Goal: Entertainment & Leisure: Browse casually

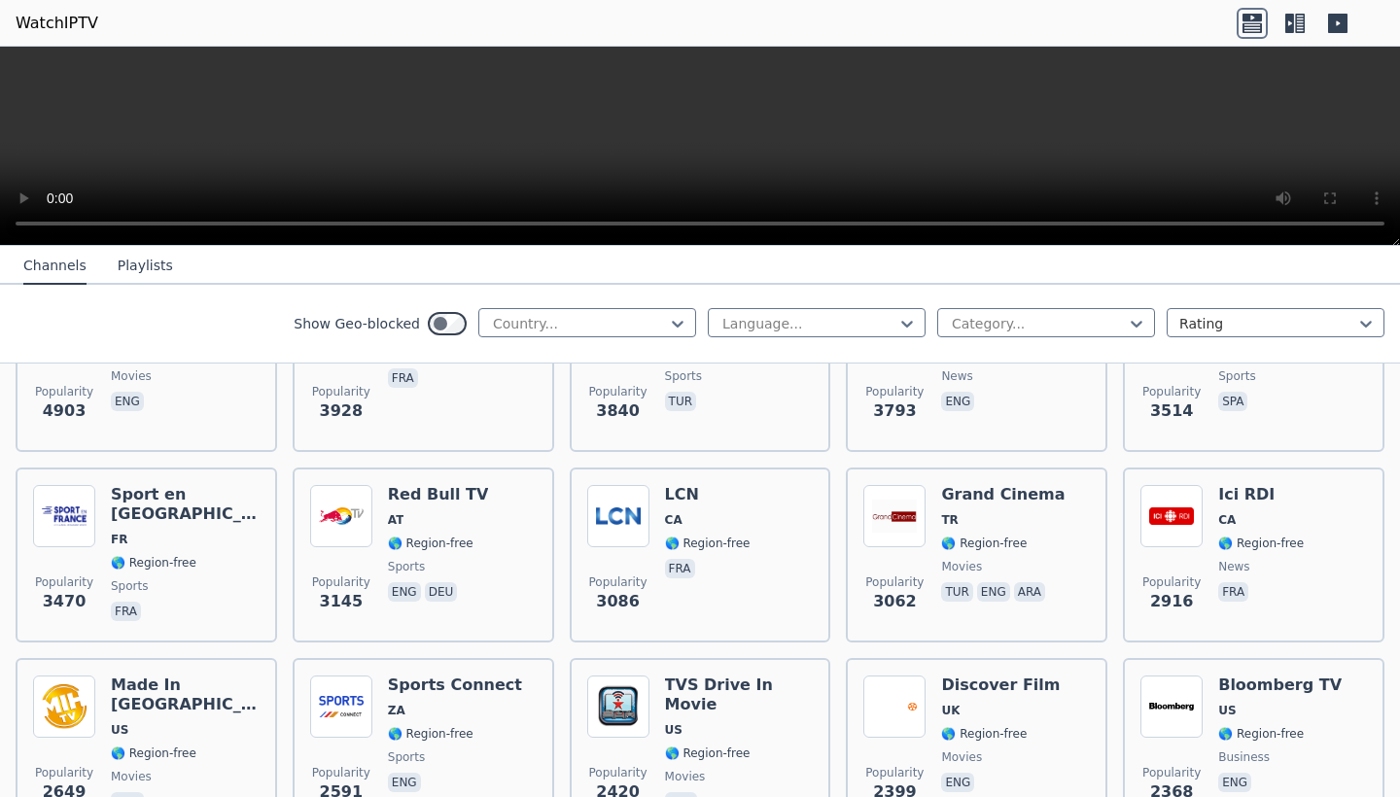
scroll to position [511, 0]
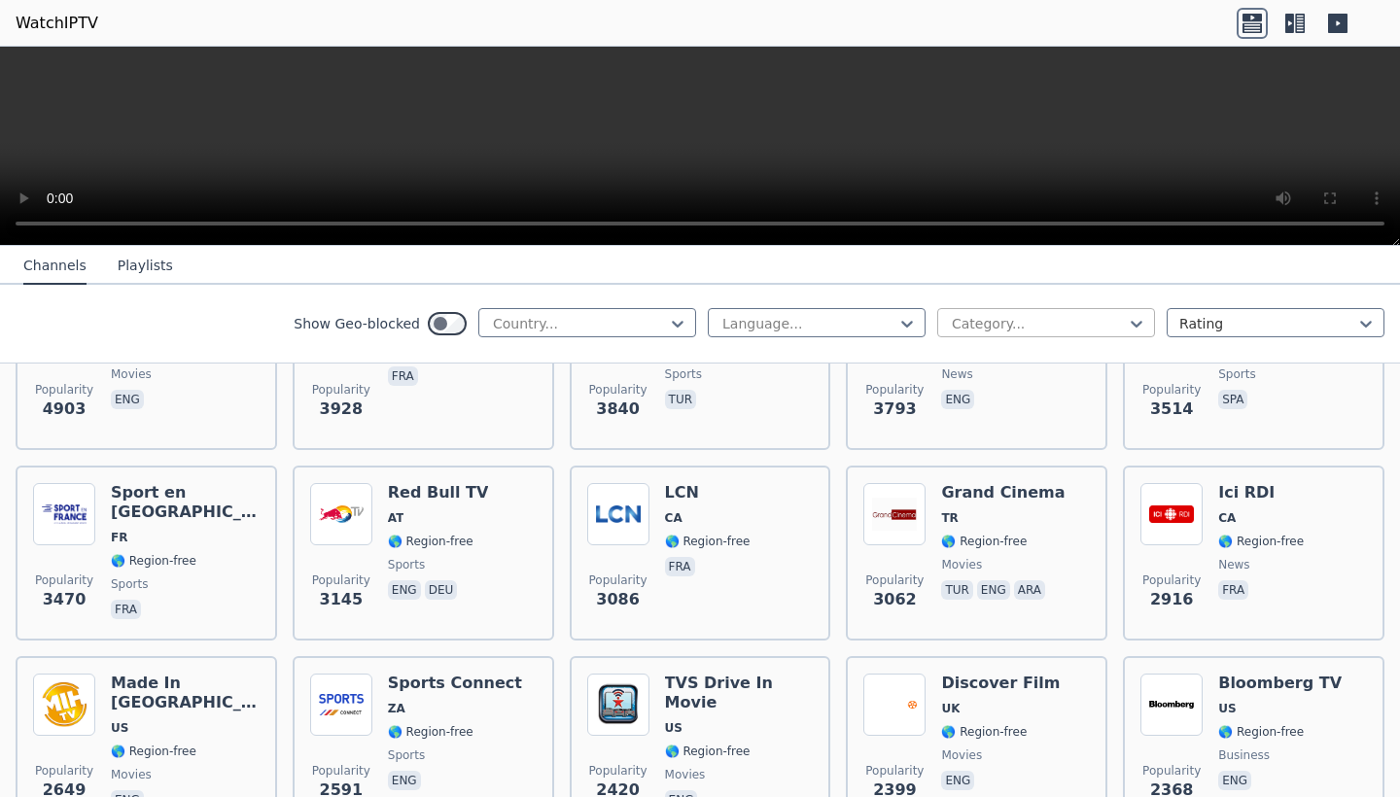
click at [1043, 317] on div at bounding box center [1038, 323] width 177 height 19
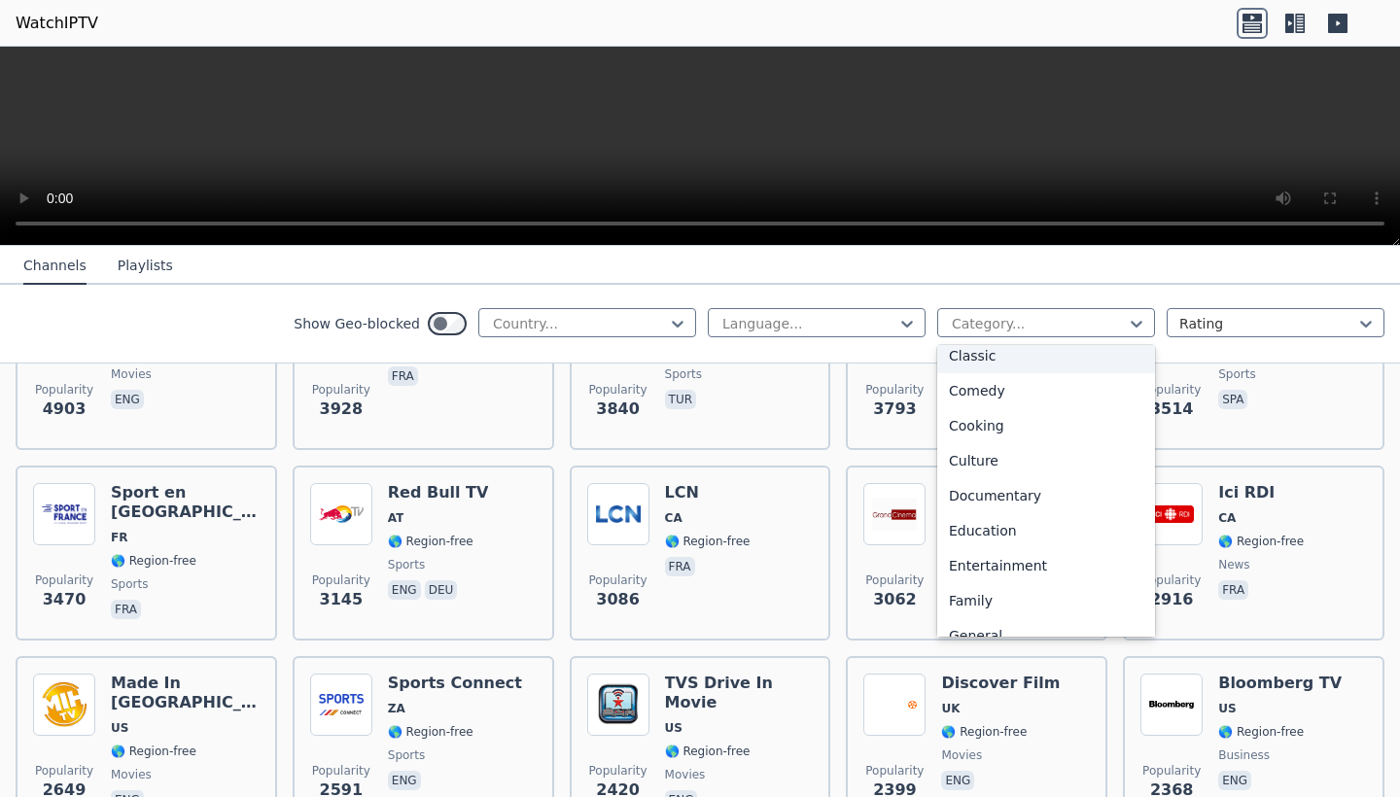
scroll to position [179, 0]
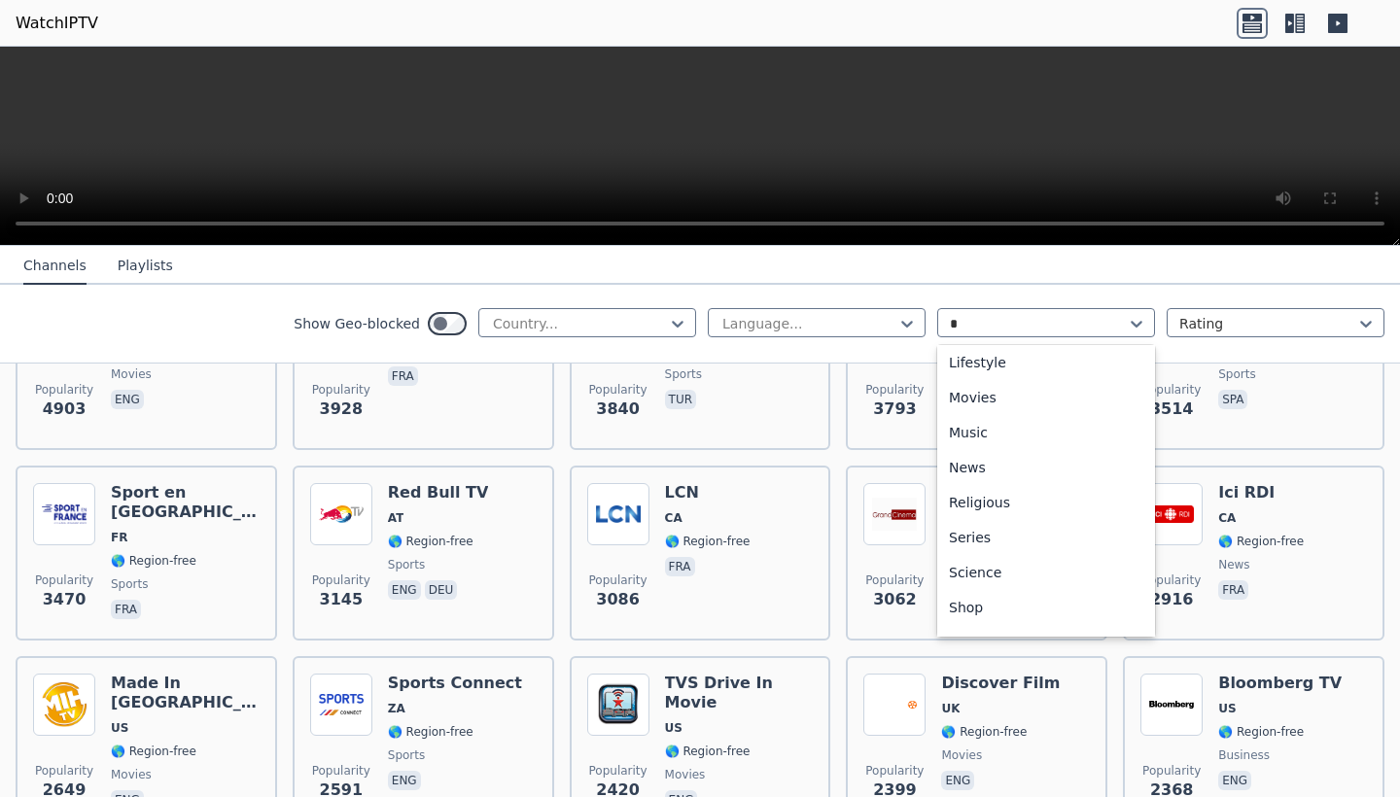
type input "**"
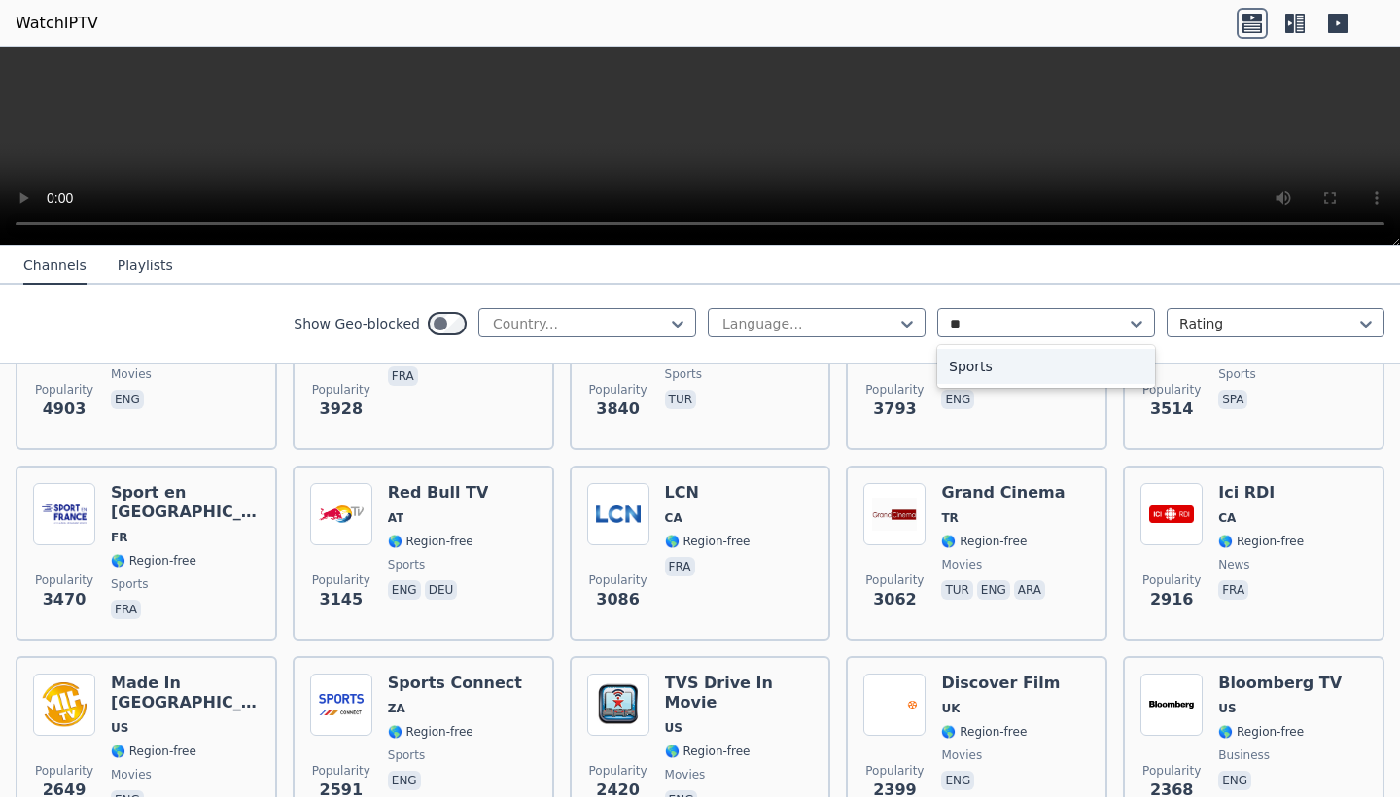
click at [988, 364] on div "Sports" at bounding box center [1046, 366] width 218 height 35
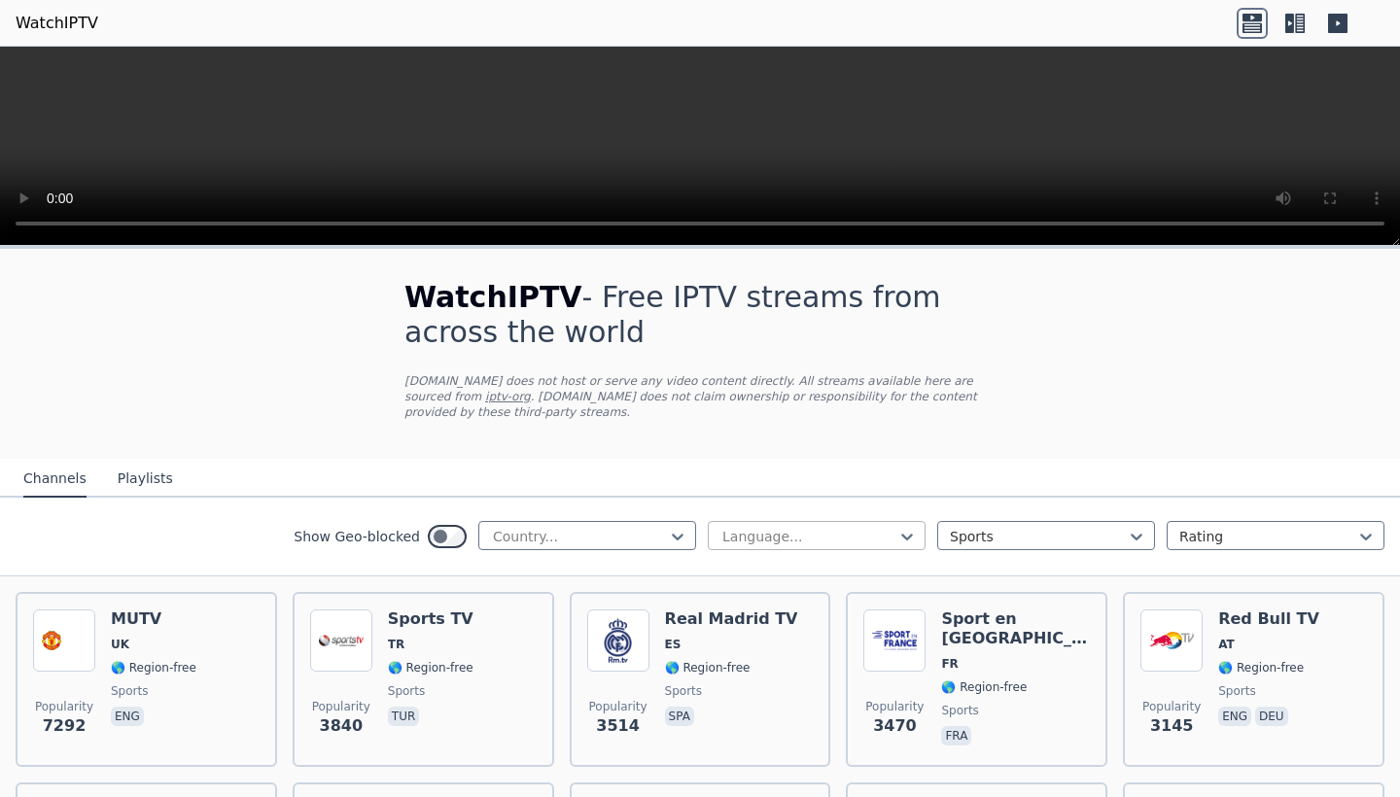
click at [737, 534] on div "Language..." at bounding box center [808, 536] width 173 height 19
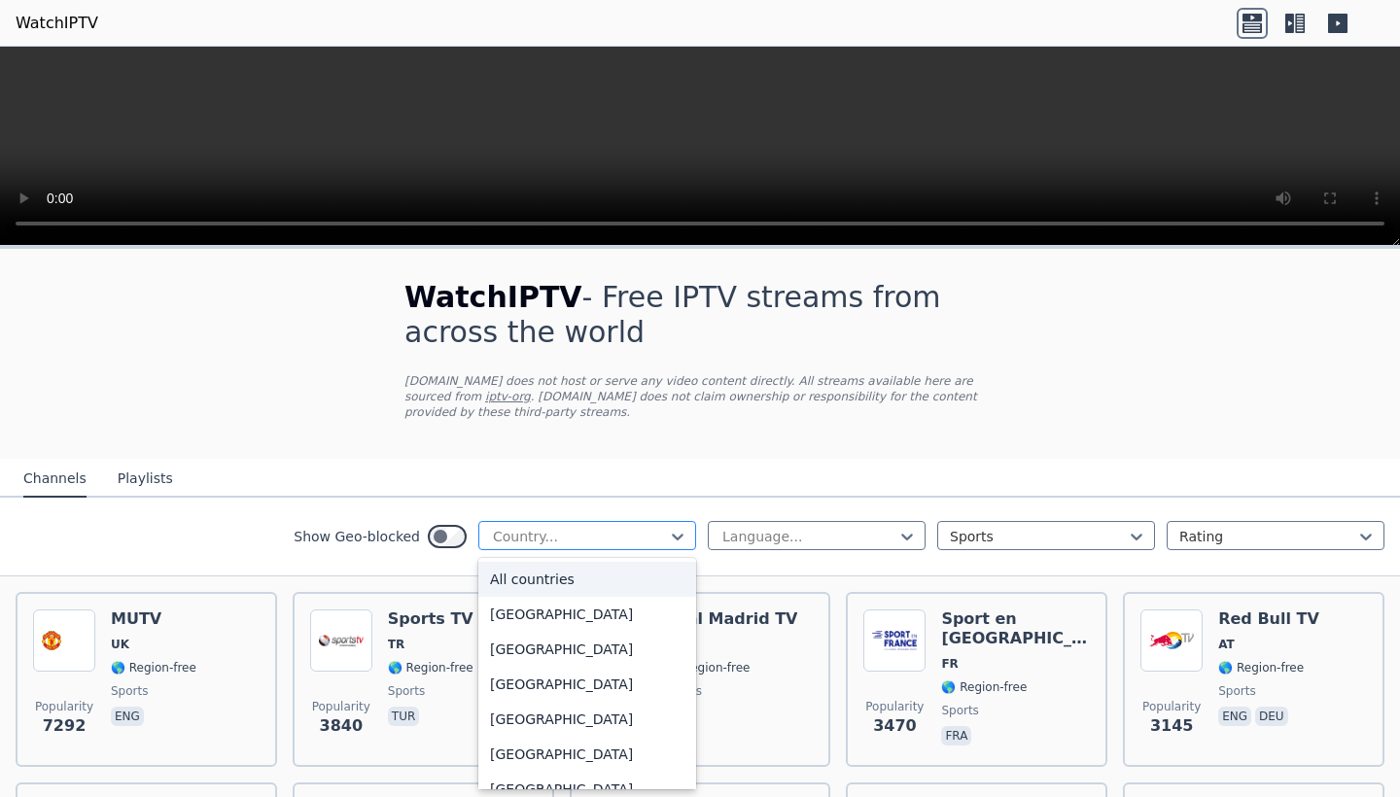
click at [616, 524] on div "Country..." at bounding box center [587, 535] width 218 height 29
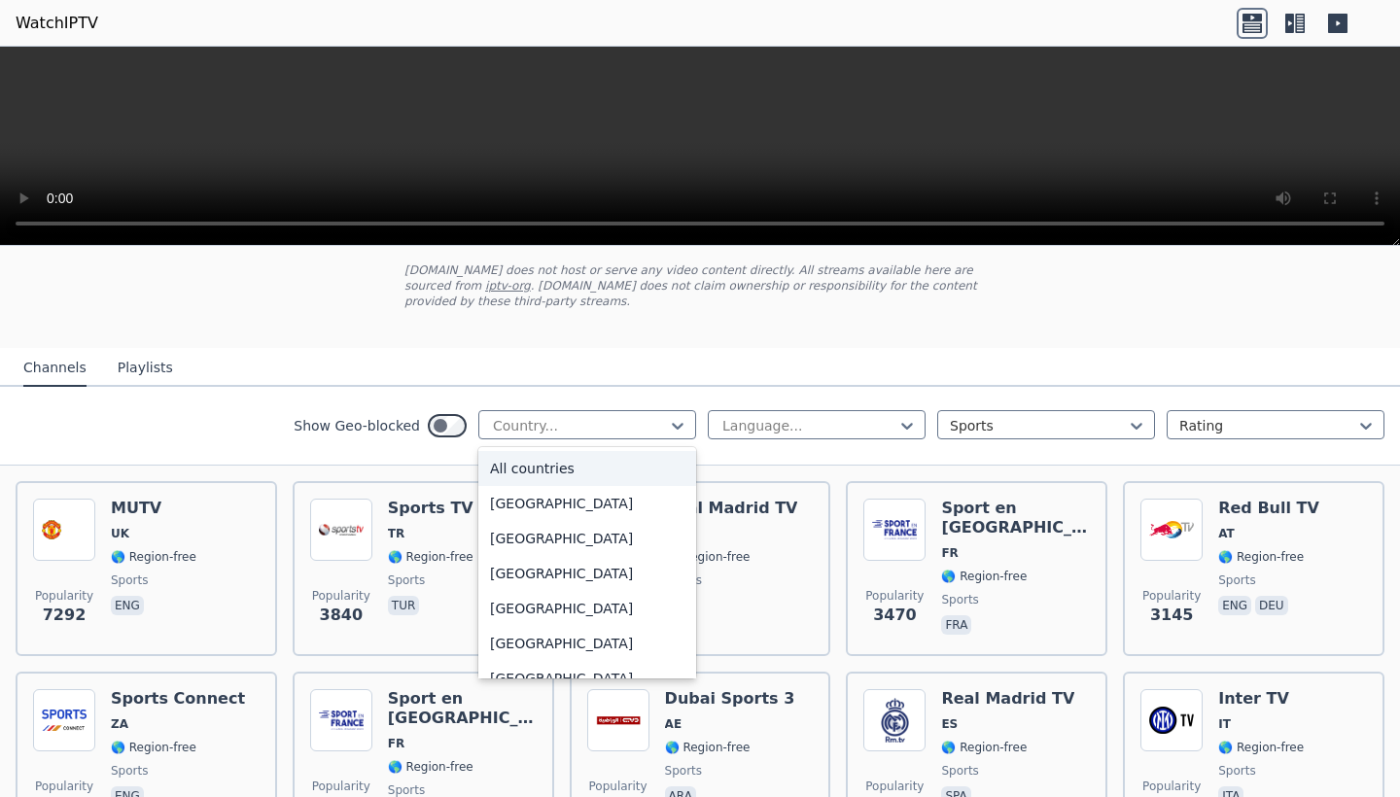
scroll to position [113, 0]
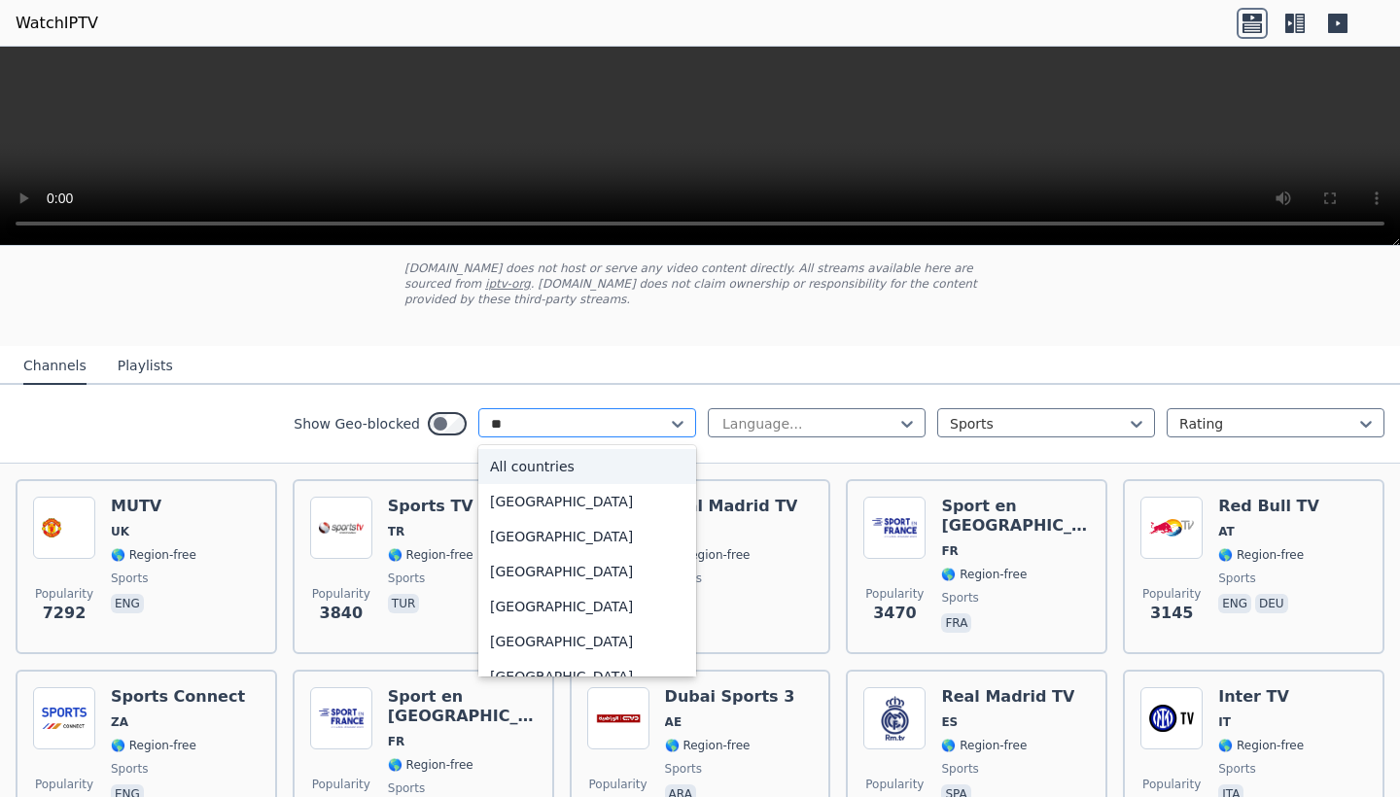
type input "***"
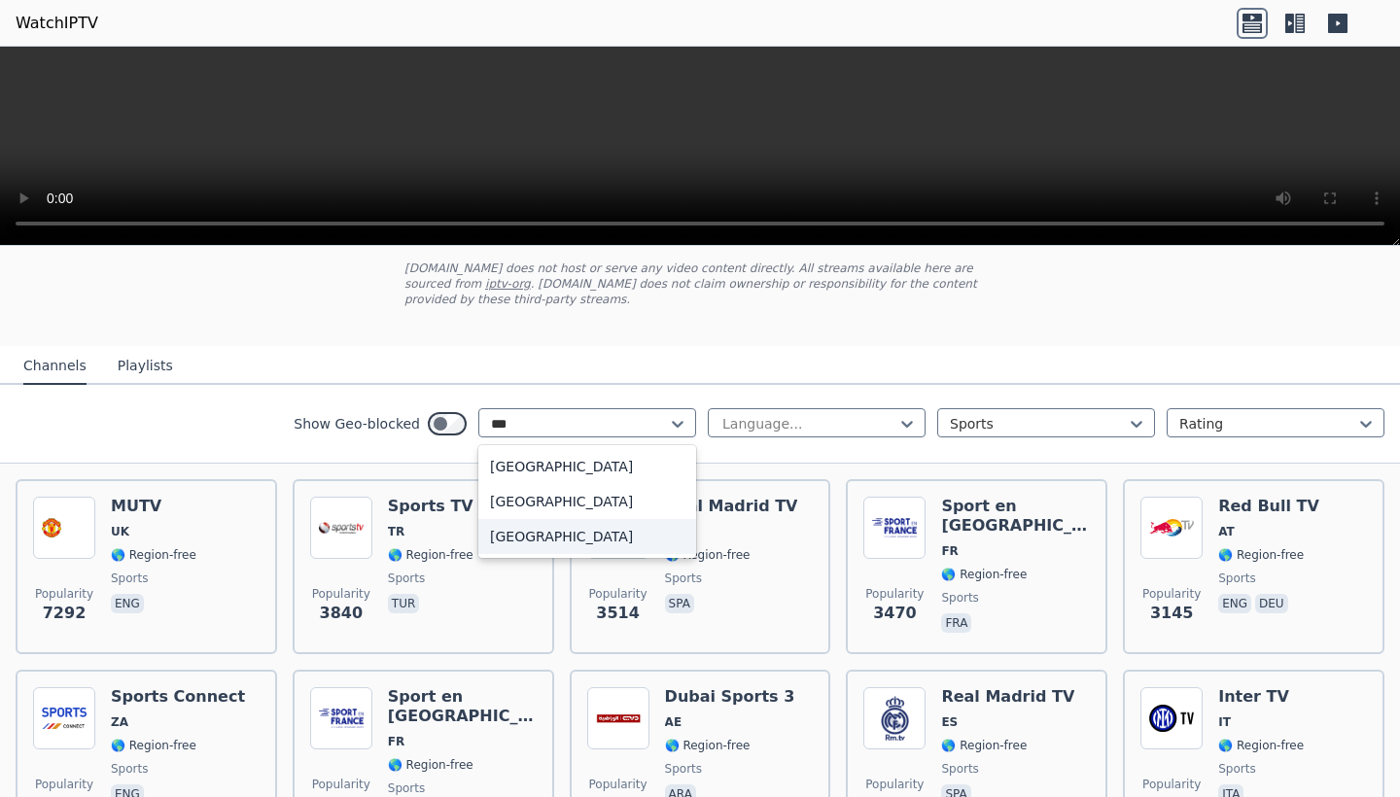
click at [560, 546] on div "[GEOGRAPHIC_DATA]" at bounding box center [587, 536] width 218 height 35
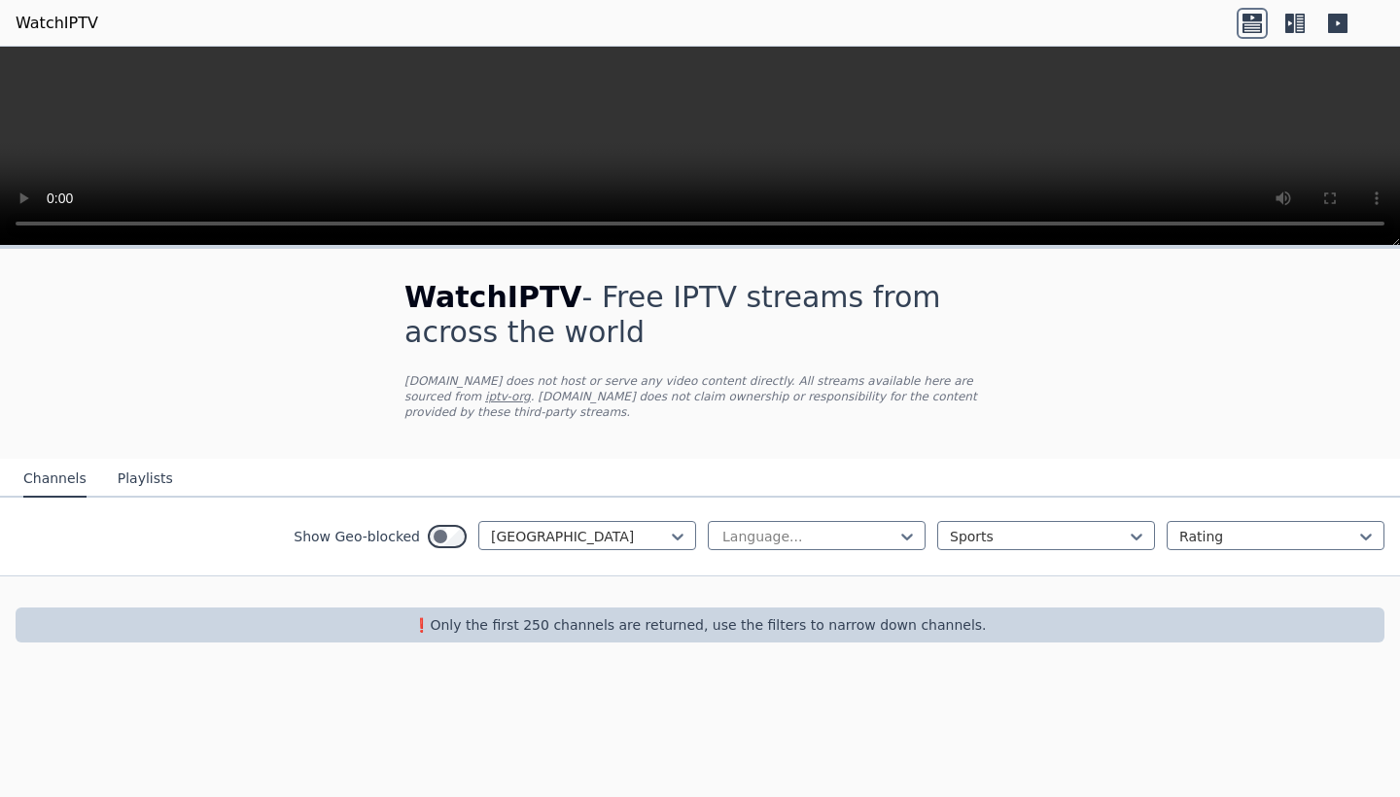
click at [545, 423] on div "WatchIPTV - Free IPTV streams from across the world [DOMAIN_NAME] does not host…" at bounding box center [699, 354] width 653 height 210
click at [1031, 537] on div at bounding box center [1038, 536] width 177 height 19
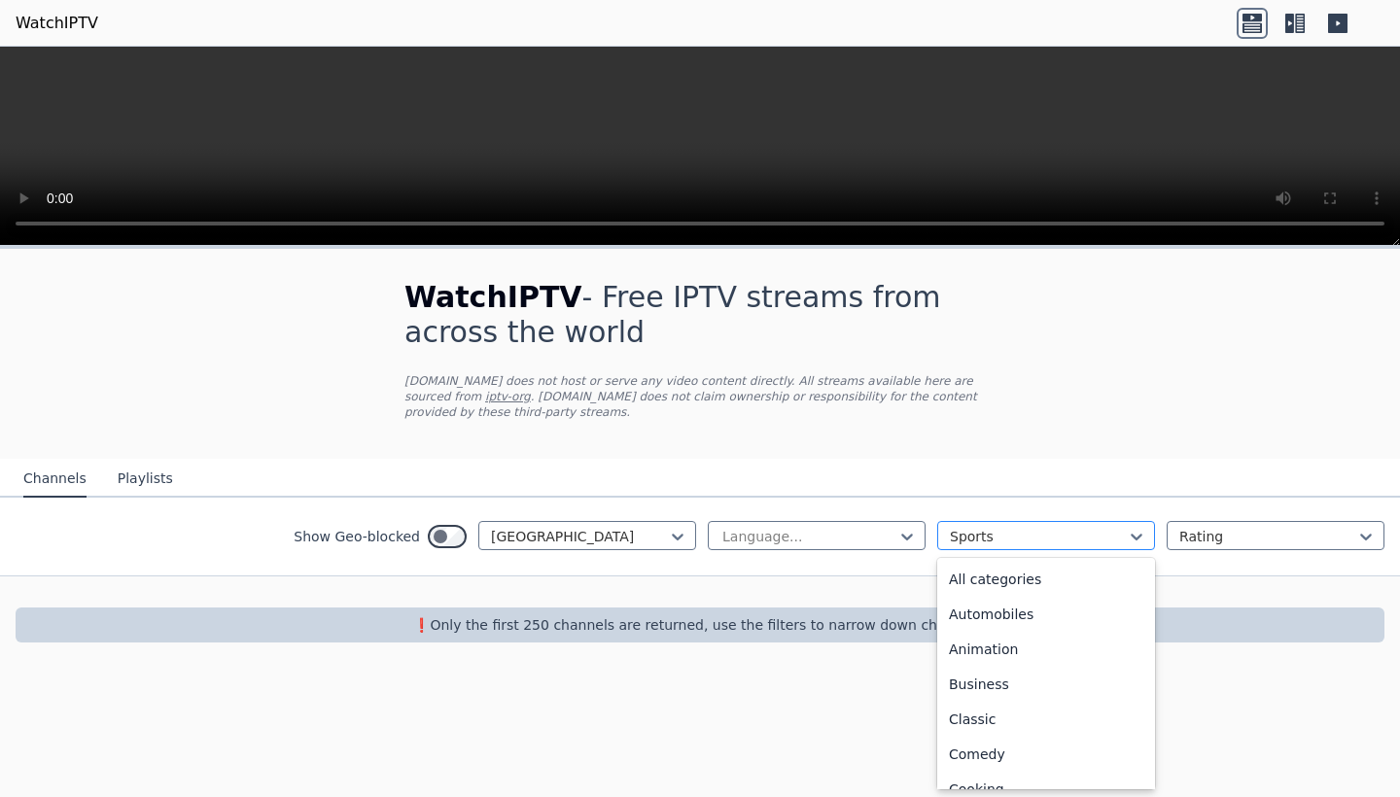
scroll to position [599, 0]
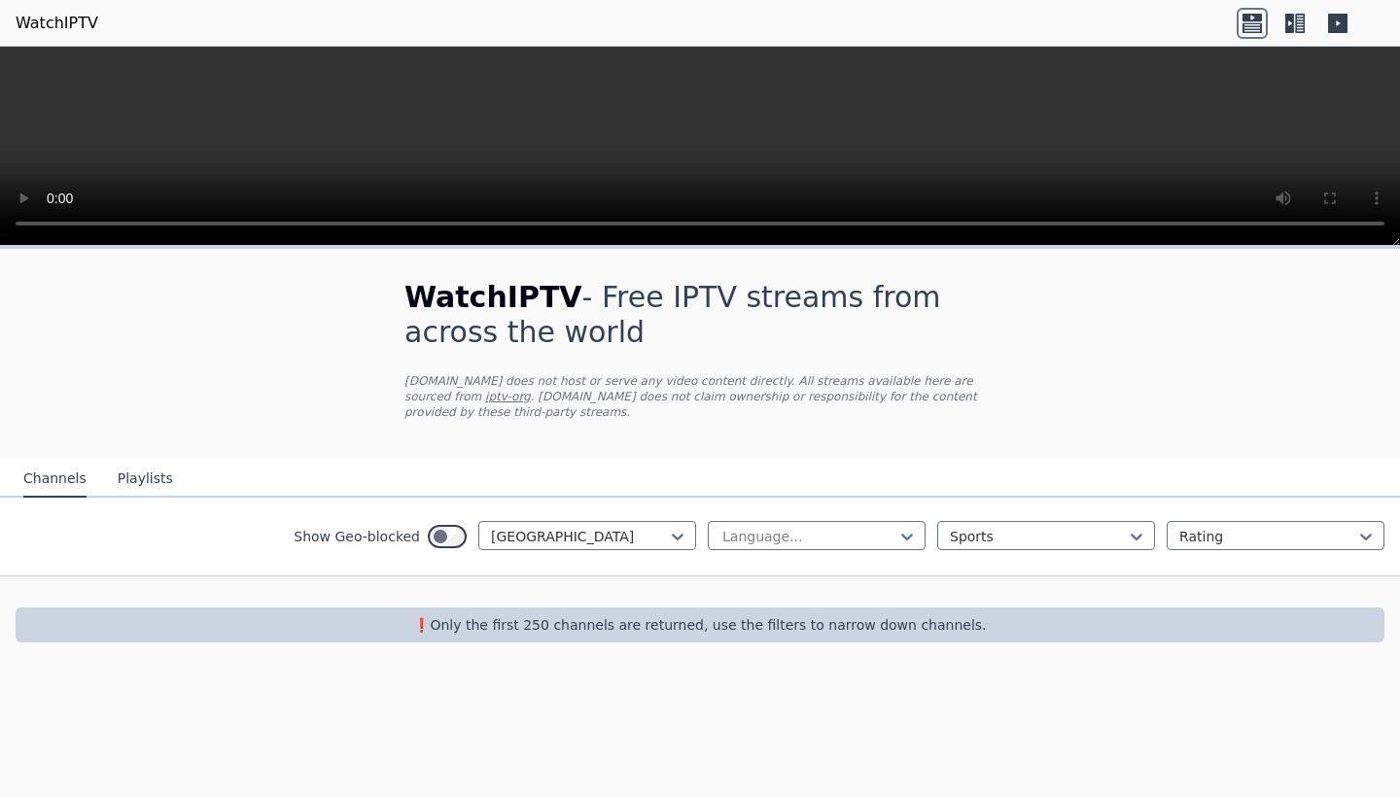
click at [1024, 491] on nav "Channels Playlists" at bounding box center [700, 478] width 1400 height 39
click at [143, 492] on button "Playlists" at bounding box center [145, 479] width 55 height 37
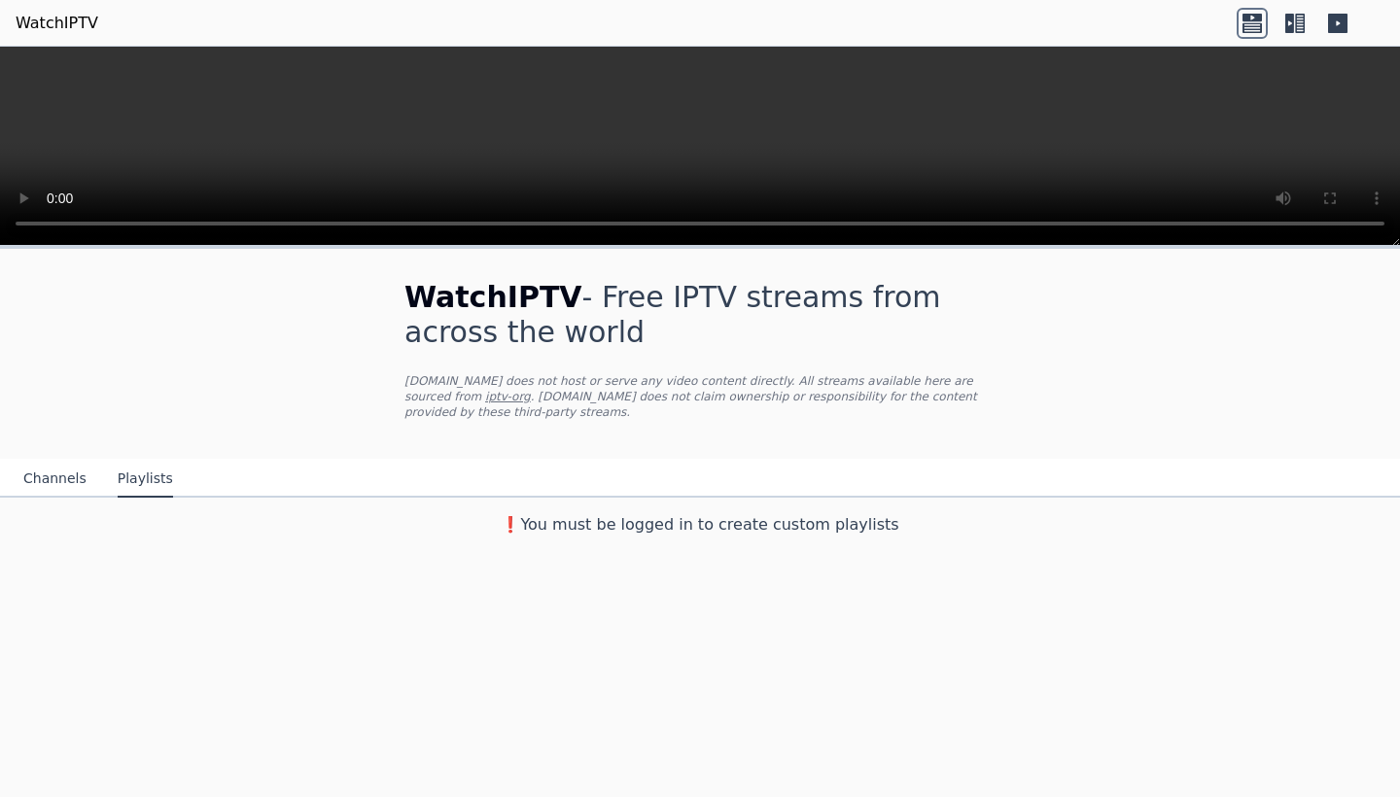
click at [77, 489] on button "Channels" at bounding box center [54, 479] width 63 height 37
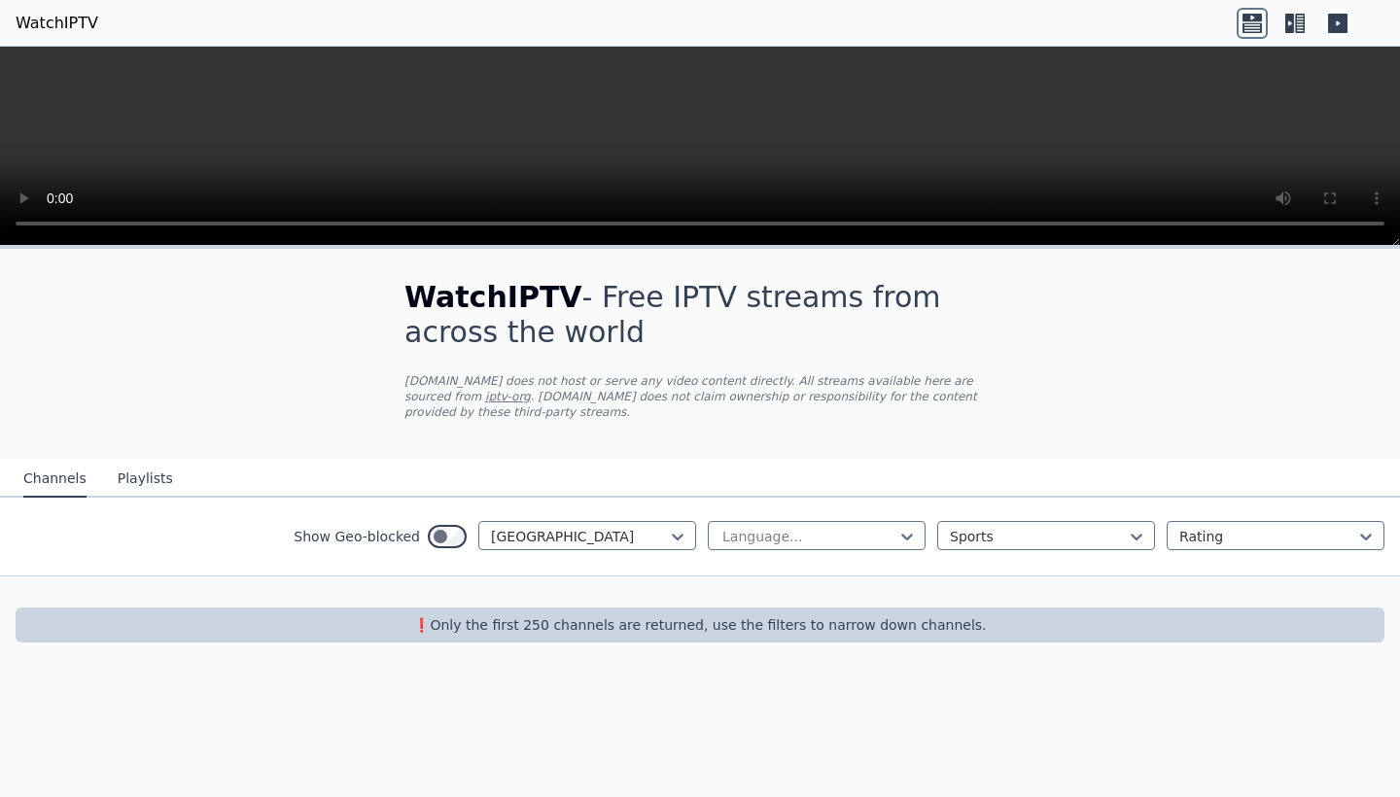
click at [1296, 24] on icon at bounding box center [1300, 23] width 10 height 19
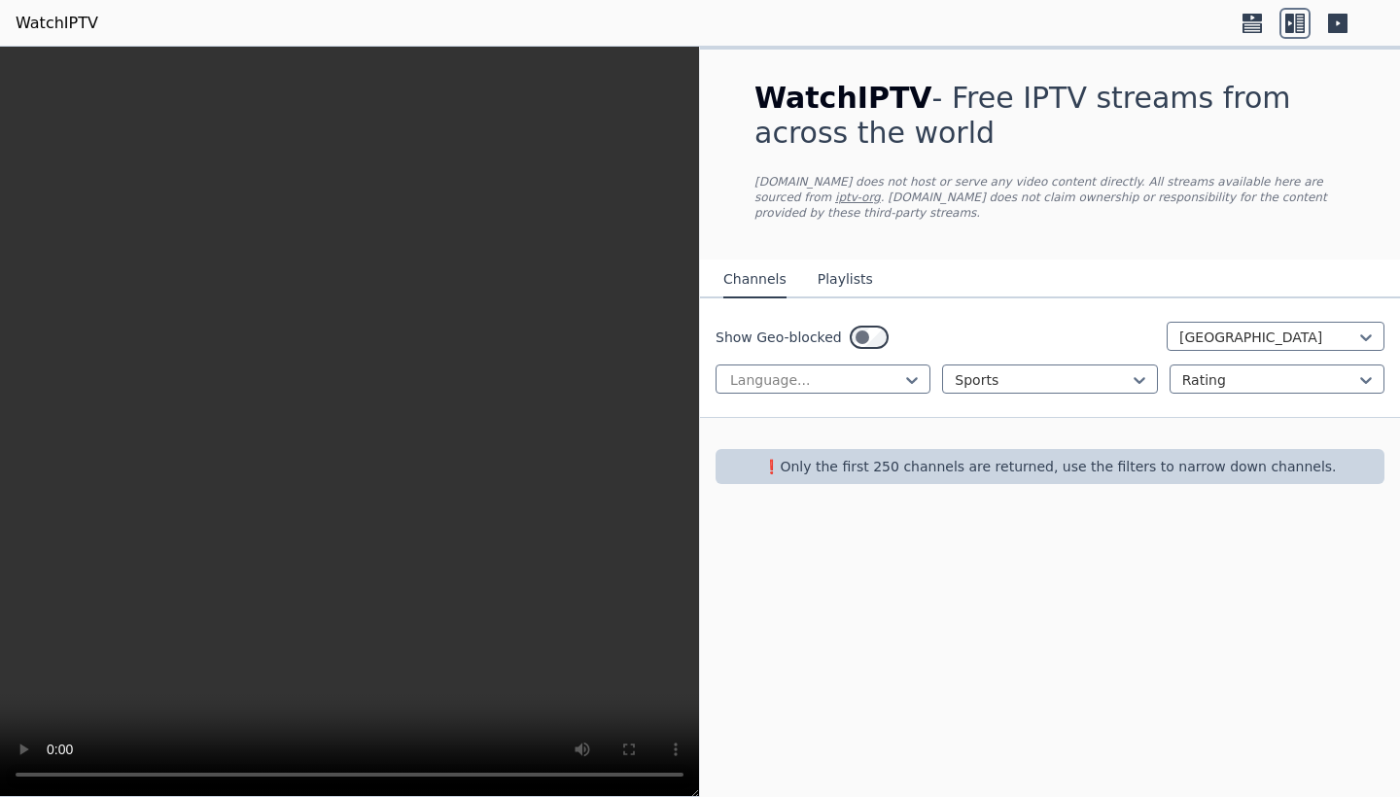
click at [1336, 32] on icon at bounding box center [1337, 23] width 19 height 19
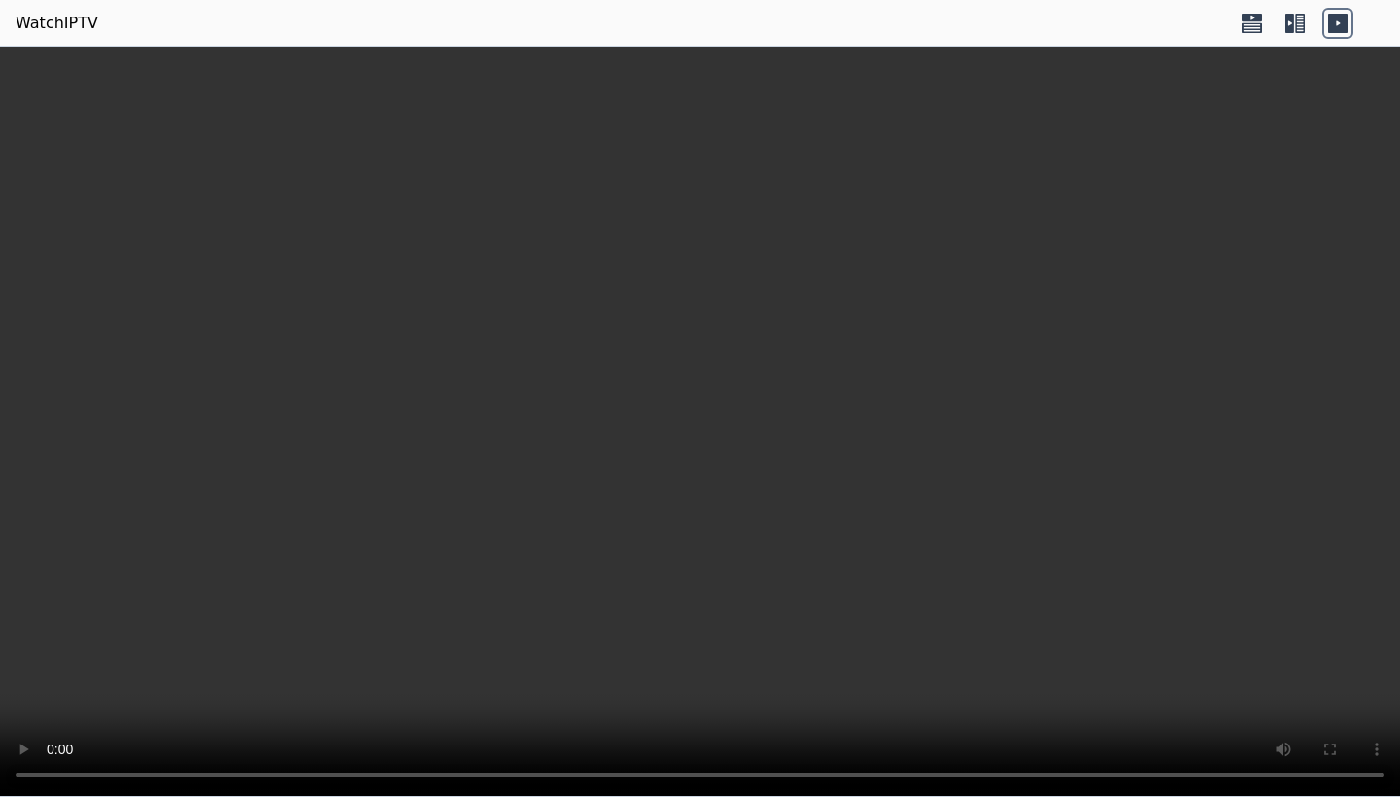
scroll to position [0, 0]
click at [54, 27] on link "WatchIPTV" at bounding box center [57, 23] width 83 height 23
